Goal: Browse casually: Explore the website without a specific task or goal

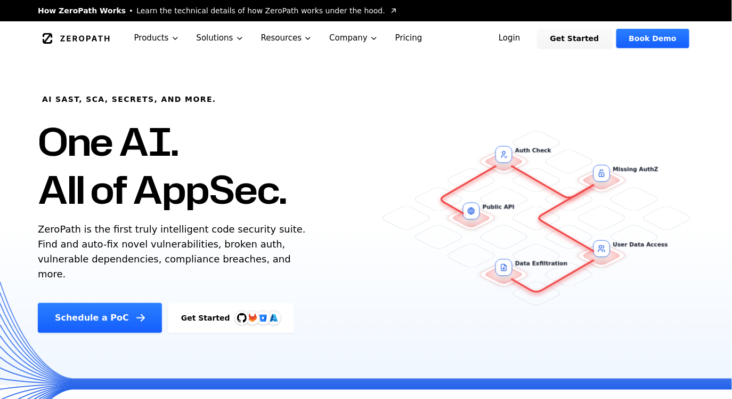
drag, startPoint x: 38, startPoint y: 229, endPoint x: 271, endPoint y: 260, distance: 234.9
click at [271, 260] on p "ZeroPath is the first truly intelligent code security suite. Find and auto-fix …" at bounding box center [174, 252] width 273 height 60
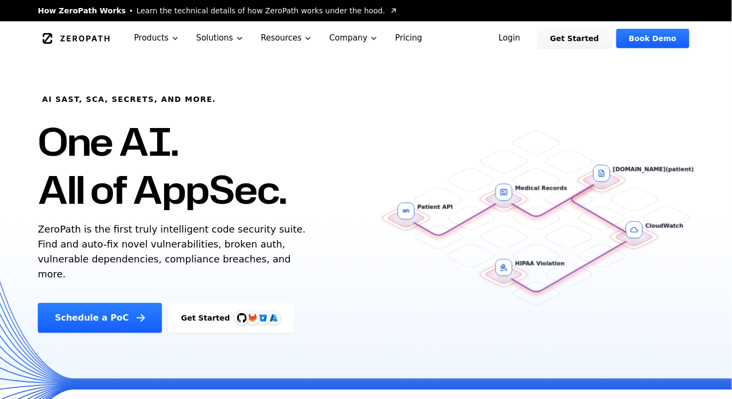
click at [272, 253] on p "ZeroPath is the first truly intelligent code security suite. Find and auto-fix …" at bounding box center [174, 252] width 273 height 60
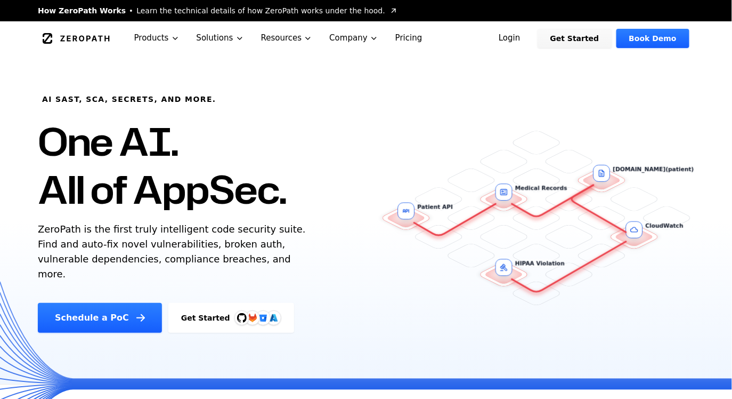
click at [272, 253] on p "ZeroPath is the first truly intelligent code security suite. Find and auto-fix …" at bounding box center [174, 252] width 273 height 60
click at [344, 261] on div "AI SAST, SCA, Secrets, and more. One AI. All of AppSec. ZeroPath is the first t…" at bounding box center [219, 193] width 388 height 277
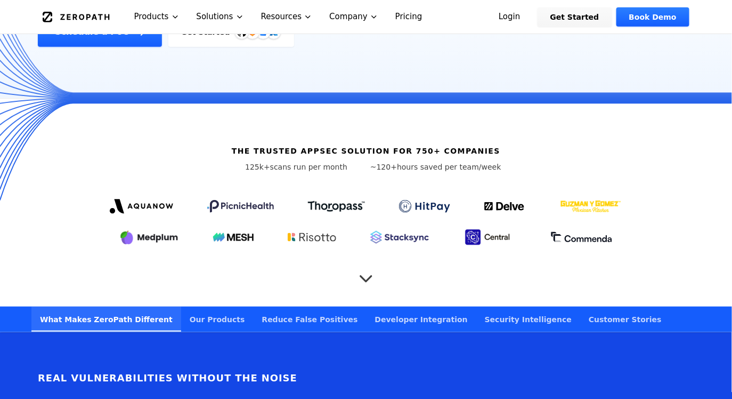
scroll to position [293, 0]
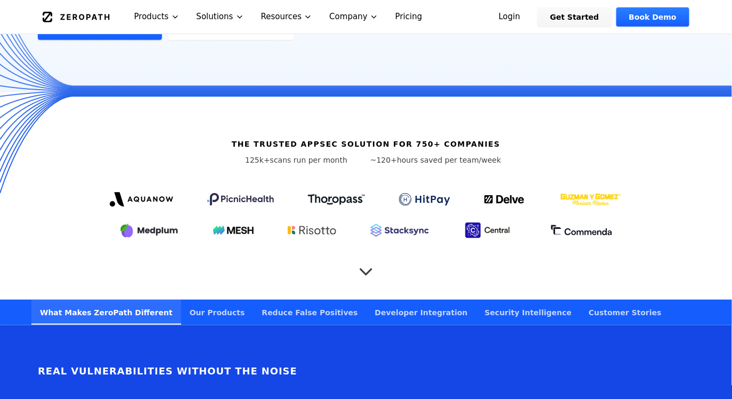
drag, startPoint x: 87, startPoint y: 171, endPoint x: 729, endPoint y: 229, distance: 644.9
click at [732, 230] on div "The trusted AppSec solution for 750+ companies 125k+ scans run per month ~120+ …" at bounding box center [366, 195] width 732 height 208
click at [640, 216] on div at bounding box center [366, 213] width 614 height 53
drag, startPoint x: 640, startPoint y: 216, endPoint x: 149, endPoint y: 167, distance: 493.8
click at [154, 171] on div "The trusted AppSec solution for 750+ companies 125k+ scans run per month ~120+ …" at bounding box center [366, 196] width 682 height 208
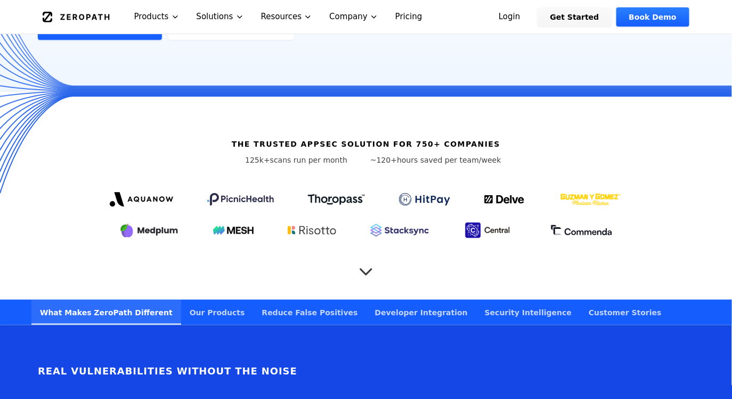
click at [91, 187] on div at bounding box center [366, 213] width 614 height 53
drag, startPoint x: 91, startPoint y: 180, endPoint x: 200, endPoint y: 198, distance: 110.8
click at [200, 198] on div at bounding box center [366, 213] width 614 height 53
click at [285, 221] on div at bounding box center [366, 213] width 614 height 53
drag, startPoint x: 320, startPoint y: 213, endPoint x: 250, endPoint y: 213, distance: 70.4
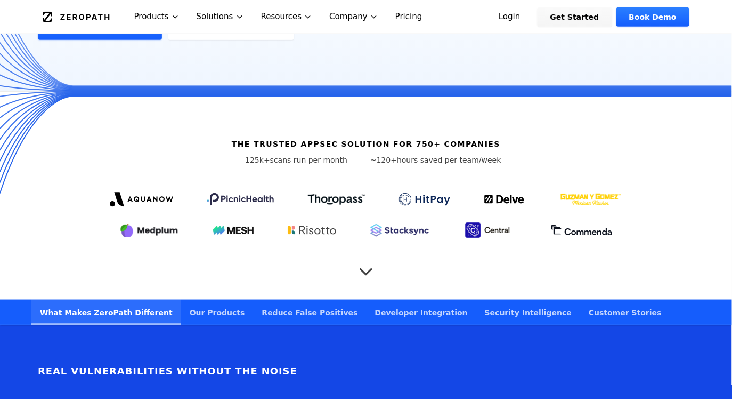
click at [250, 213] on div at bounding box center [366, 213] width 614 height 53
click at [389, 225] on div "The trusted AppSec solution for 750+ companies 125k+ scans run per month ~120+ …" at bounding box center [366, 196] width 682 height 208
click at [367, 256] on icon "Scroll to next section" at bounding box center [366, 266] width 21 height 21
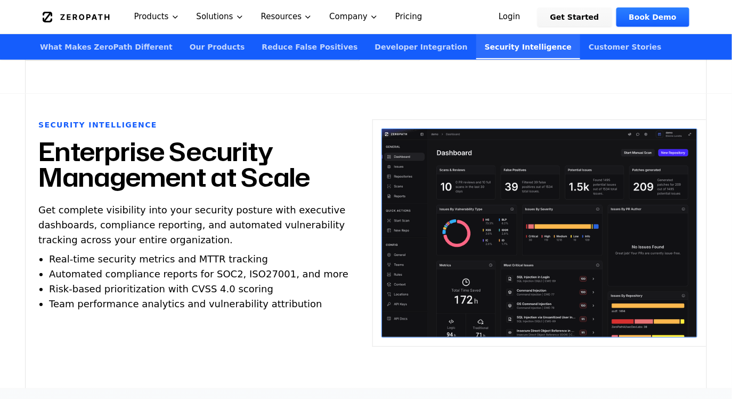
scroll to position [2772, 0]
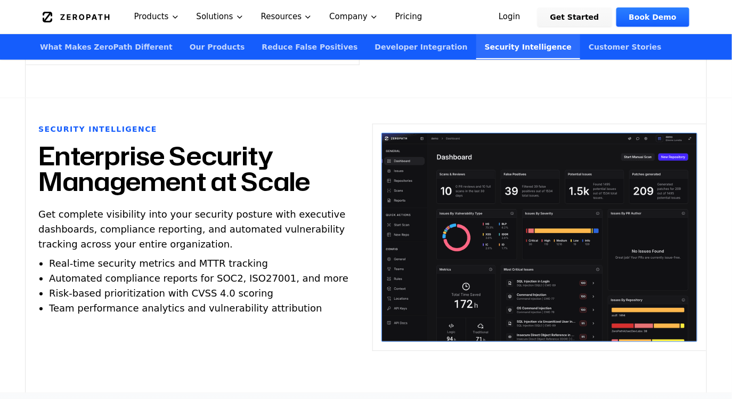
drag, startPoint x: 41, startPoint y: 137, endPoint x: 330, endPoint y: 165, distance: 290.8
click at [330, 165] on h2 "Enterprise Security Management at Scale" at bounding box center [192, 168] width 309 height 51
click at [313, 168] on h2 "Enterprise Security Management at Scale" at bounding box center [192, 168] width 309 height 51
drag, startPoint x: 313, startPoint y: 168, endPoint x: 33, endPoint y: 154, distance: 281.3
click at [33, 154] on div "Security Intelligence Enterprise Security Management at Scale Get complete visi…" at bounding box center [193, 245] width 334 height 243
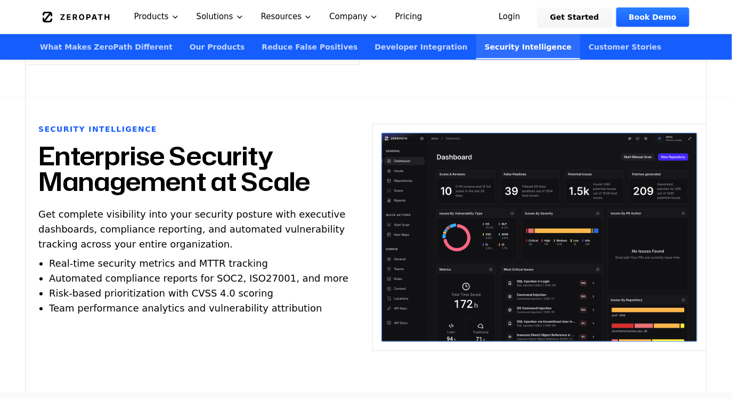
click at [118, 173] on h2 "Enterprise Security Management at Scale" at bounding box center [192, 168] width 309 height 51
click at [180, 225] on p "Get complete visibility into your security posture with executive dashboards, c…" at bounding box center [192, 229] width 309 height 45
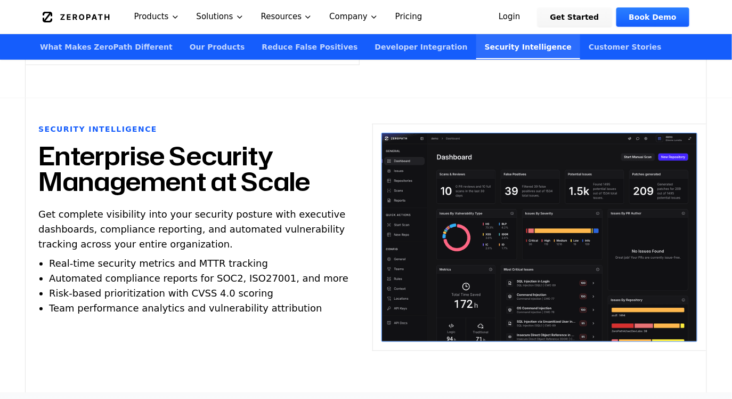
click at [180, 225] on p "Get complete visibility into your security posture with executive dashboards, c…" at bounding box center [192, 229] width 309 height 45
click at [188, 174] on h2 "Enterprise Security Management at Scale" at bounding box center [192, 168] width 309 height 51
click at [239, 190] on div "Security Intelligence Enterprise Security Management at Scale Get complete visi…" at bounding box center [192, 220] width 309 height 192
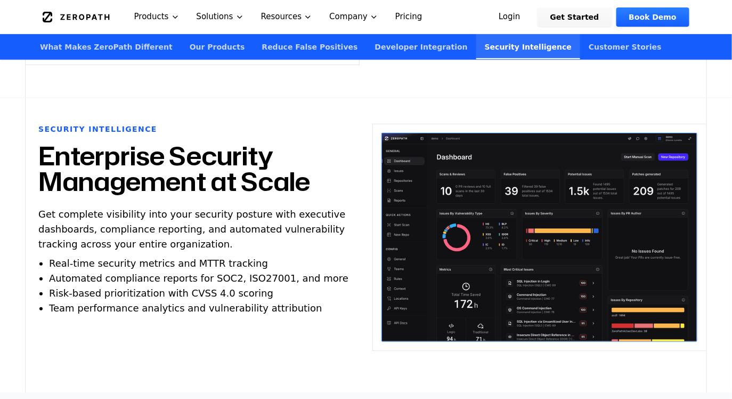
click at [239, 190] on div "Security Intelligence Enterprise Security Management at Scale Get complete visi…" at bounding box center [192, 220] width 309 height 192
click at [259, 220] on p "Get complete visibility into your security posture with executive dashboards, c…" at bounding box center [192, 229] width 309 height 45
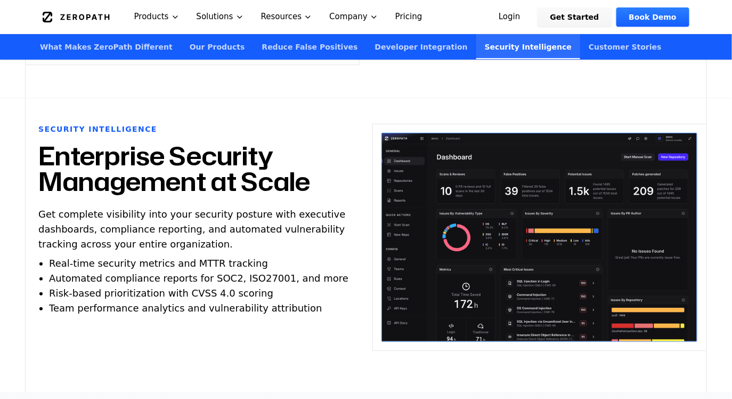
click at [252, 256] on ul "Real-time security metrics and MTTR tracking Automated compliance reports for S…" at bounding box center [203, 286] width 309 height 60
click at [273, 272] on span "Automated compliance reports for SOC2, ISO27001, and more" at bounding box center [199, 277] width 300 height 11
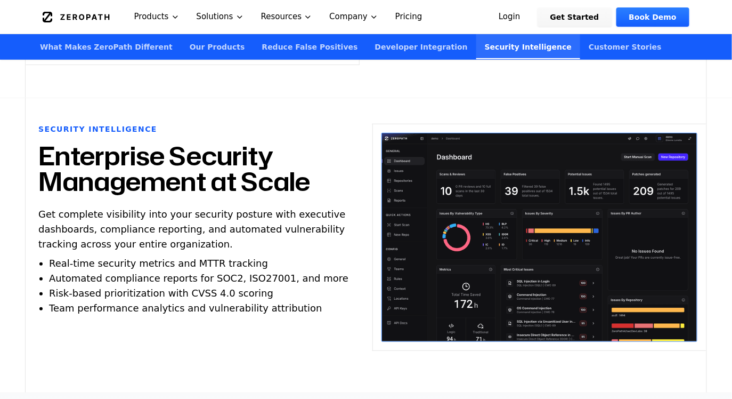
click at [273, 272] on span "Automated compliance reports for SOC2, ISO27001, and more" at bounding box center [199, 277] width 300 height 11
click at [289, 301] on li "Team performance analytics and vulnerability attribution" at bounding box center [185, 308] width 273 height 15
click at [305, 301] on div "Security Intelligence Enterprise Security Management at Scale Get complete visi…" at bounding box center [193, 245] width 334 height 243
